Goal: Navigation & Orientation: Find specific page/section

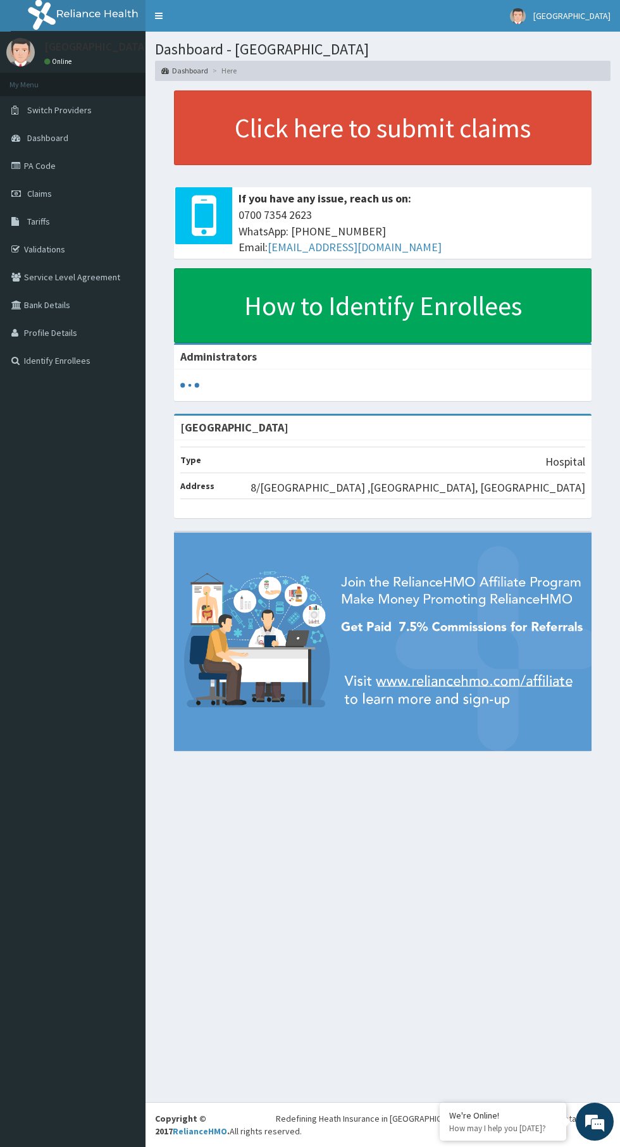
click at [73, 251] on link "Validations" at bounding box center [72, 249] width 145 height 28
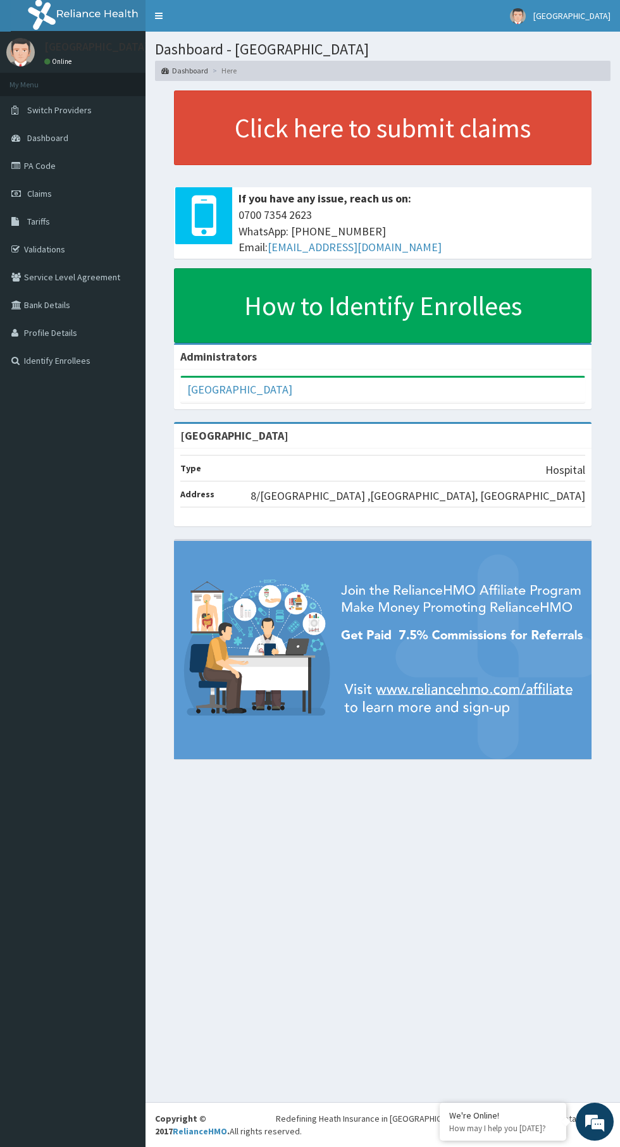
click at [78, 249] on link "Validations" at bounding box center [72, 249] width 145 height 28
